Goal: Transaction & Acquisition: Purchase product/service

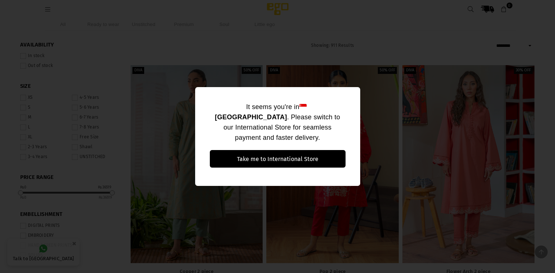
select select "******"
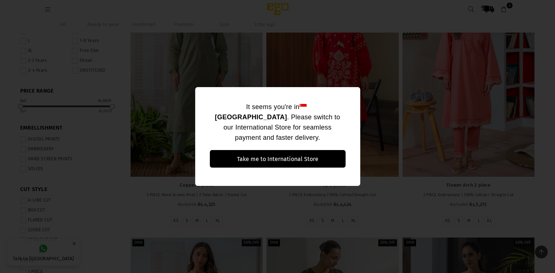
click at [266, 206] on div "It seems you're in [GEOGRAPHIC_DATA] . Please switch to our International Store…" at bounding box center [277, 136] width 555 height 273
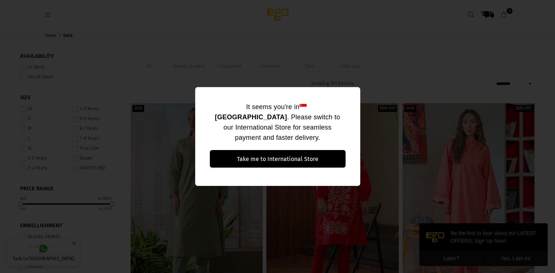
click at [445, 65] on div "It seems you're in [GEOGRAPHIC_DATA] . Please switch to our International Store…" at bounding box center [277, 136] width 555 height 273
click at [347, 23] on div "It seems you're in [GEOGRAPHIC_DATA] . Please switch to our International Store…" at bounding box center [277, 136] width 555 height 273
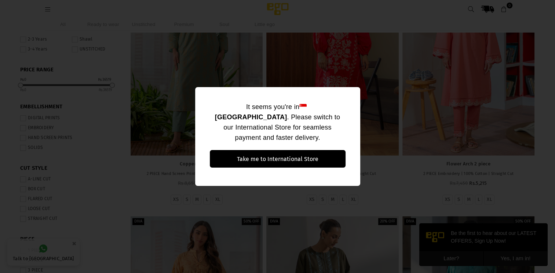
scroll to position [107, 0]
click at [154, 191] on div "It seems you're in [GEOGRAPHIC_DATA] . Please switch to our International Store…" at bounding box center [277, 136] width 555 height 273
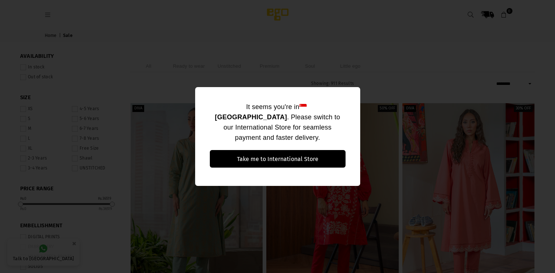
select select "******"
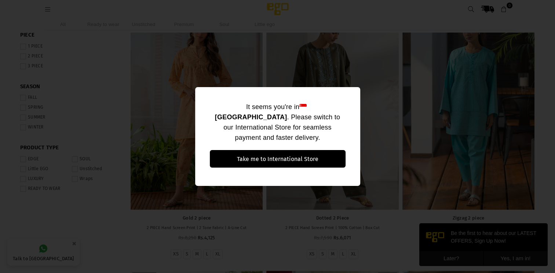
click at [342, 82] on div "It seems you're in [GEOGRAPHIC_DATA] . Please switch to our International Store…" at bounding box center [277, 136] width 555 height 273
click at [372, 108] on div "It seems you're in [GEOGRAPHIC_DATA] . Please switch to our International Store…" at bounding box center [277, 136] width 555 height 273
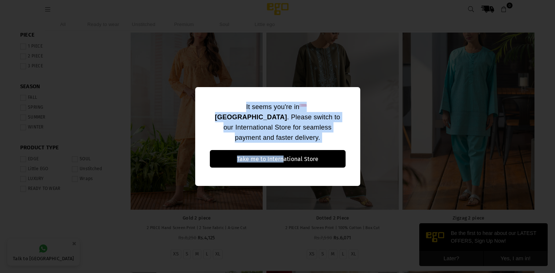
drag, startPoint x: 372, startPoint y: 108, endPoint x: 281, endPoint y: 172, distance: 110.7
click at [281, 172] on div "It seems you're in [GEOGRAPHIC_DATA] . Please switch to our International Store…" at bounding box center [277, 136] width 555 height 273
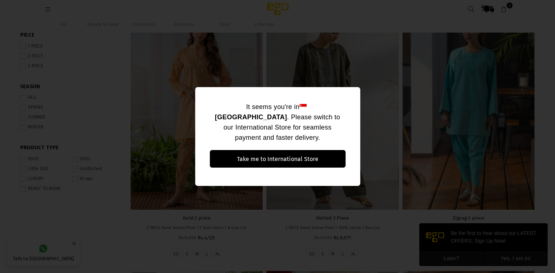
click at [290, 236] on div "It seems you're in [GEOGRAPHIC_DATA] . Please switch to our International Store…" at bounding box center [277, 136] width 555 height 273
